Goal: Navigation & Orientation: Find specific page/section

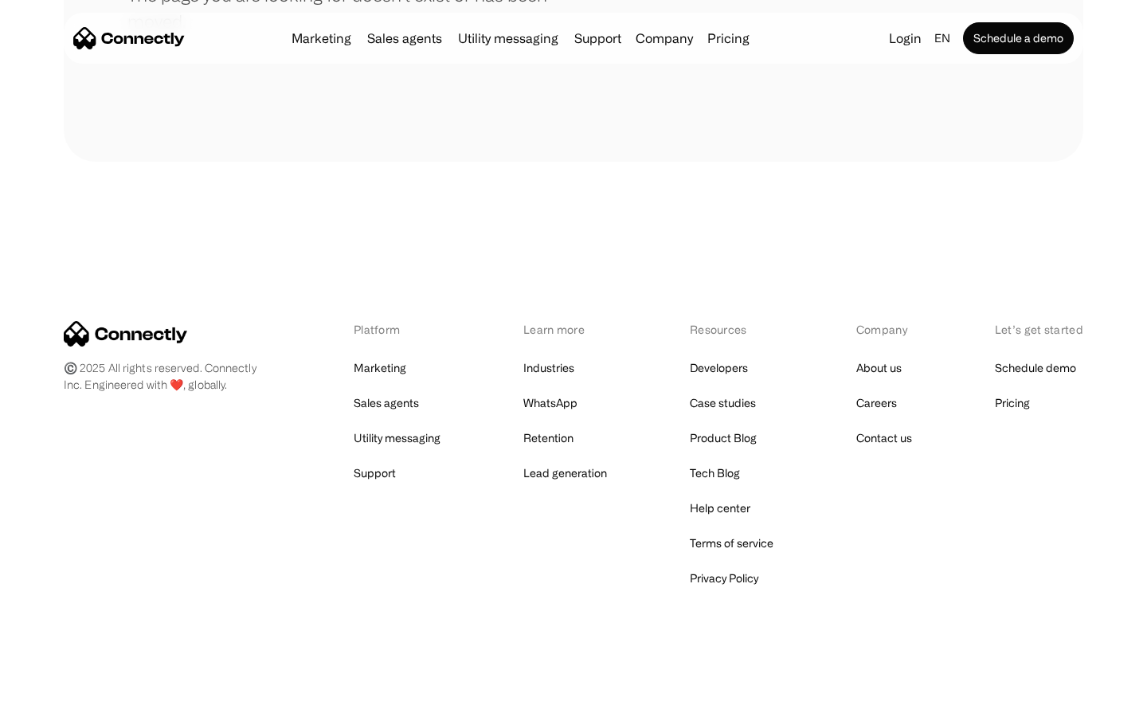
scroll to position [291, 0]
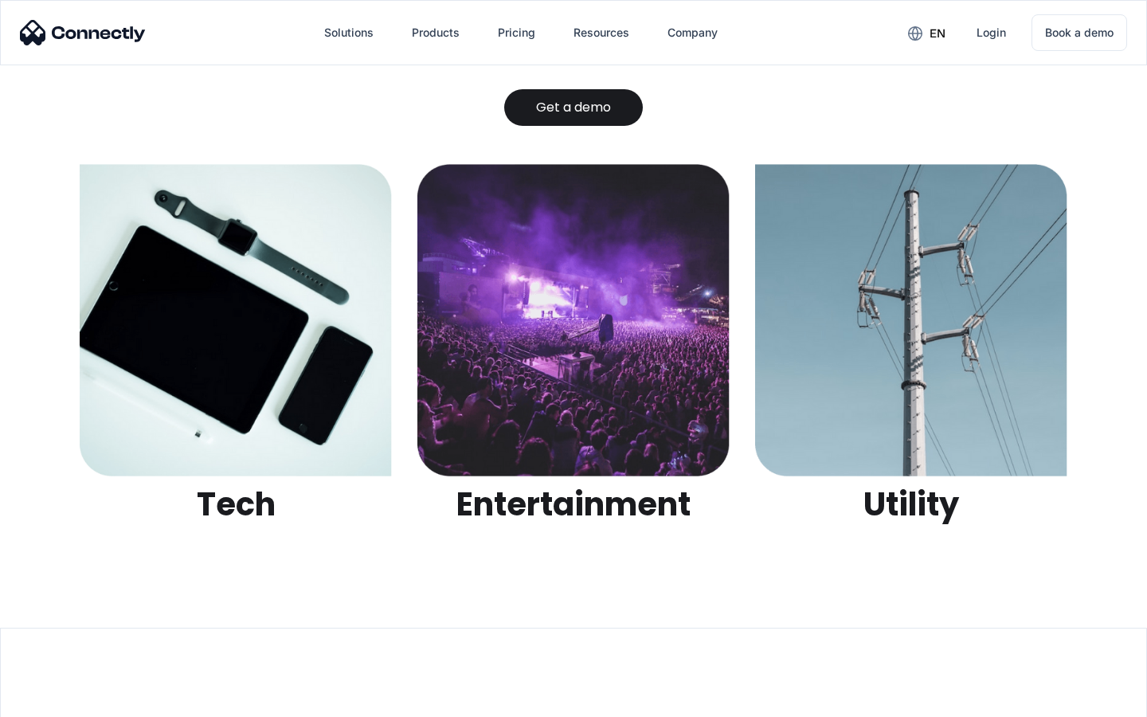
scroll to position [5026, 0]
